Goal: Information Seeking & Learning: Learn about a topic

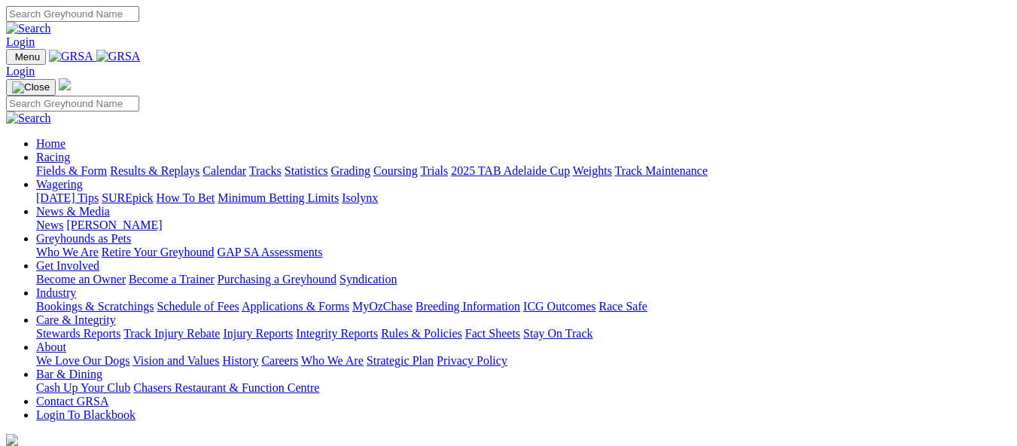
scroll to position [581, 0]
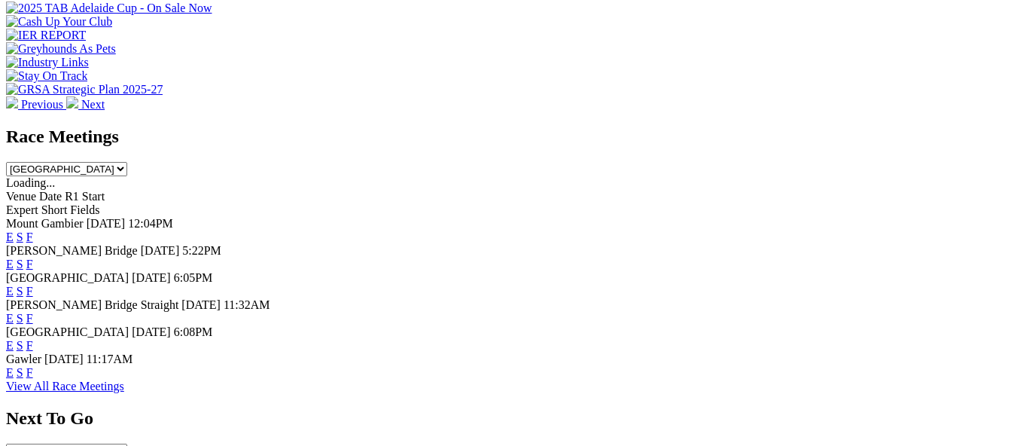
click at [33, 312] on link "F" at bounding box center [29, 318] width 7 height 13
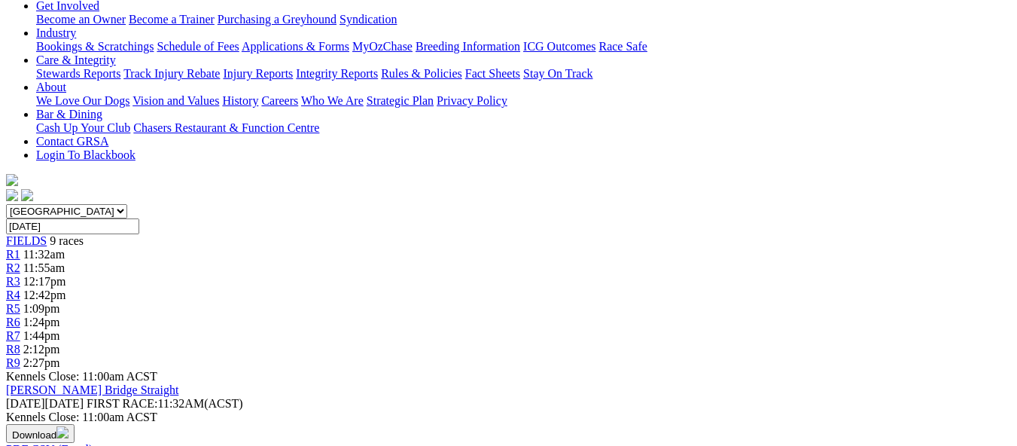
scroll to position [331, 0]
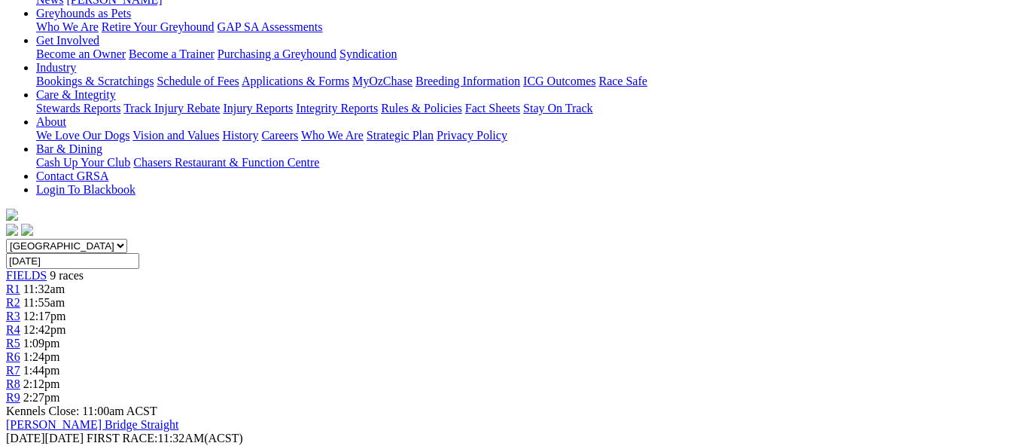
scroll to position [287, 0]
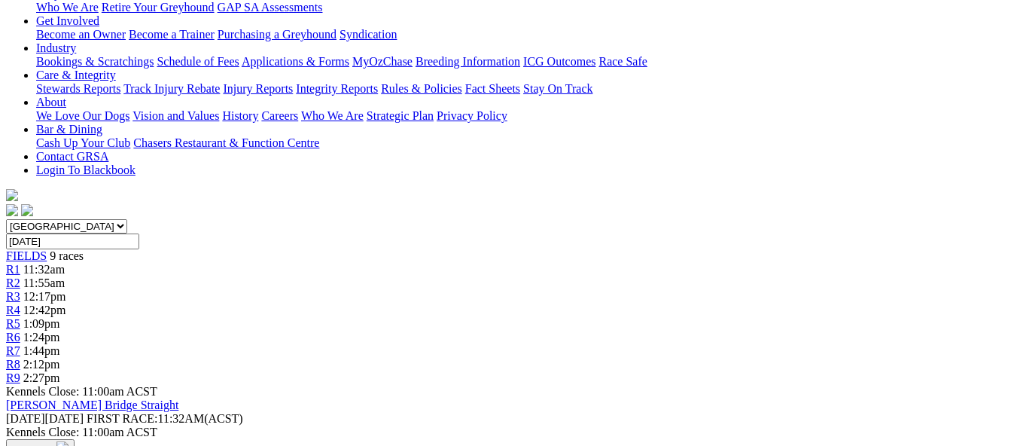
scroll to position [297, 0]
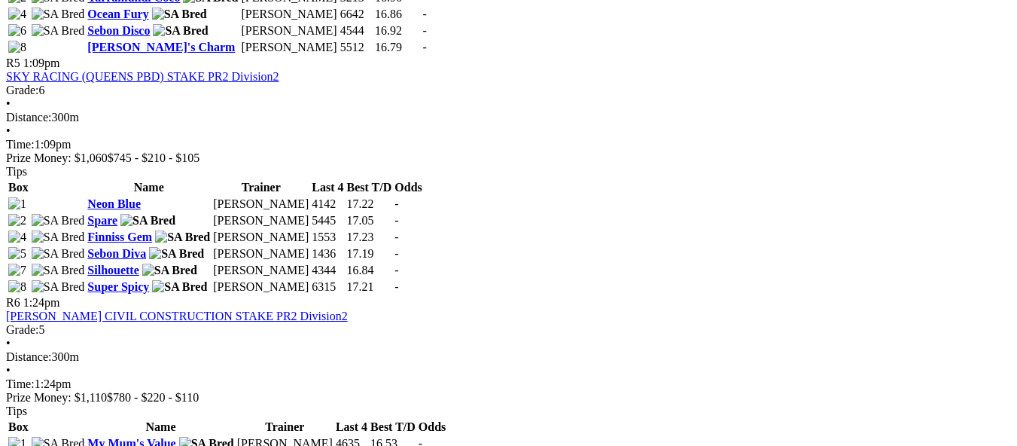
scroll to position [1626, 0]
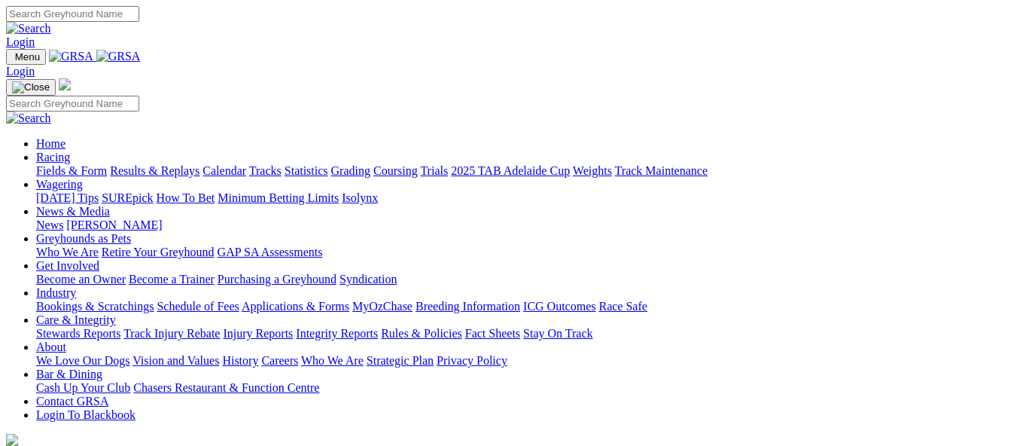
scroll to position [581, 0]
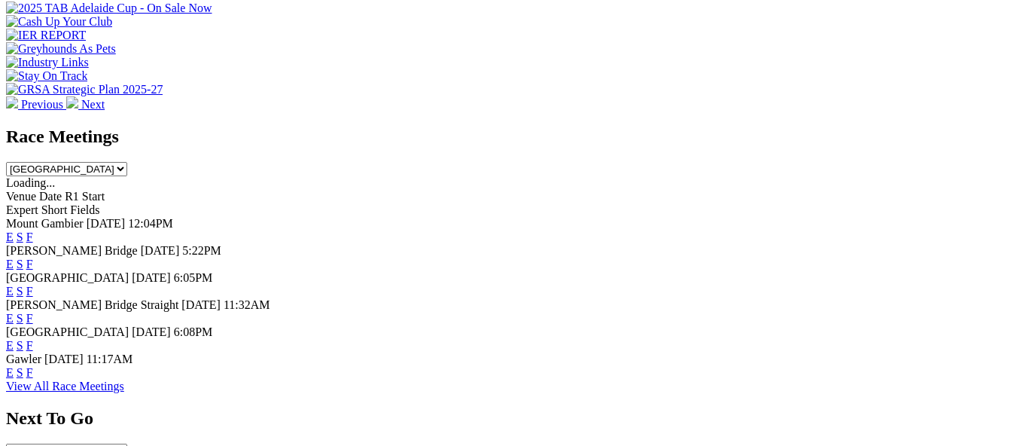
click at [33, 339] on link "F" at bounding box center [29, 345] width 7 height 13
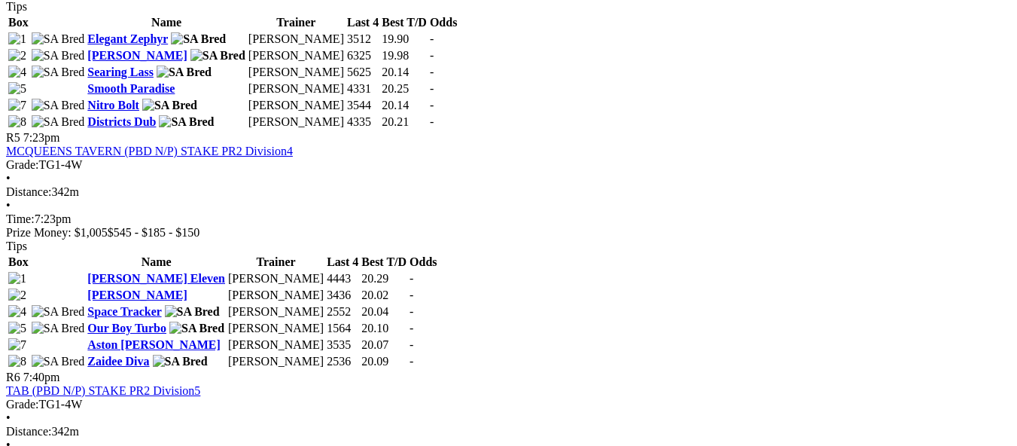
scroll to position [1626, 0]
